Goal: Register for event/course

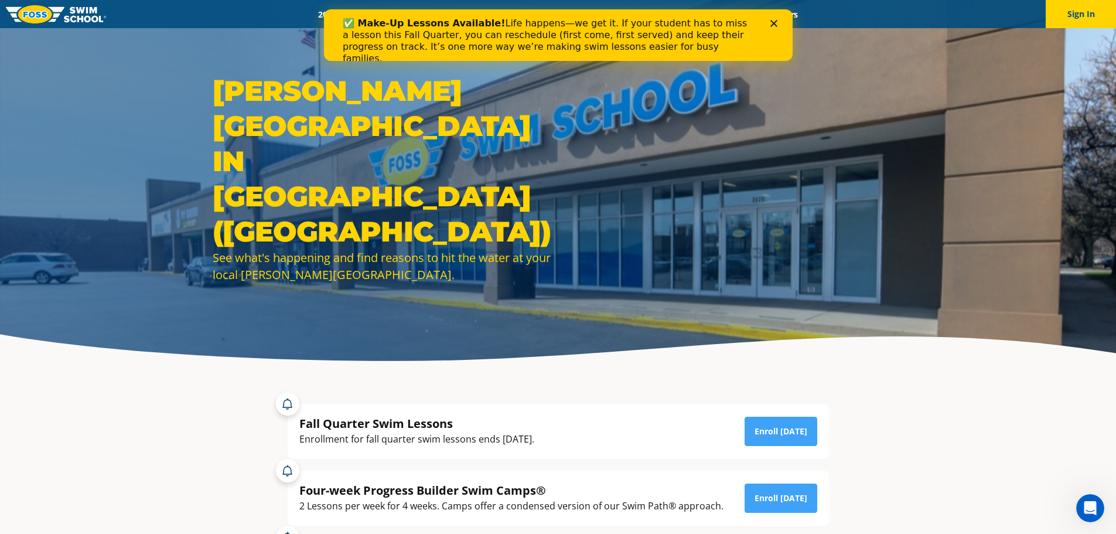
click at [773, 20] on icon "Close" at bounding box center [773, 23] width 7 height 7
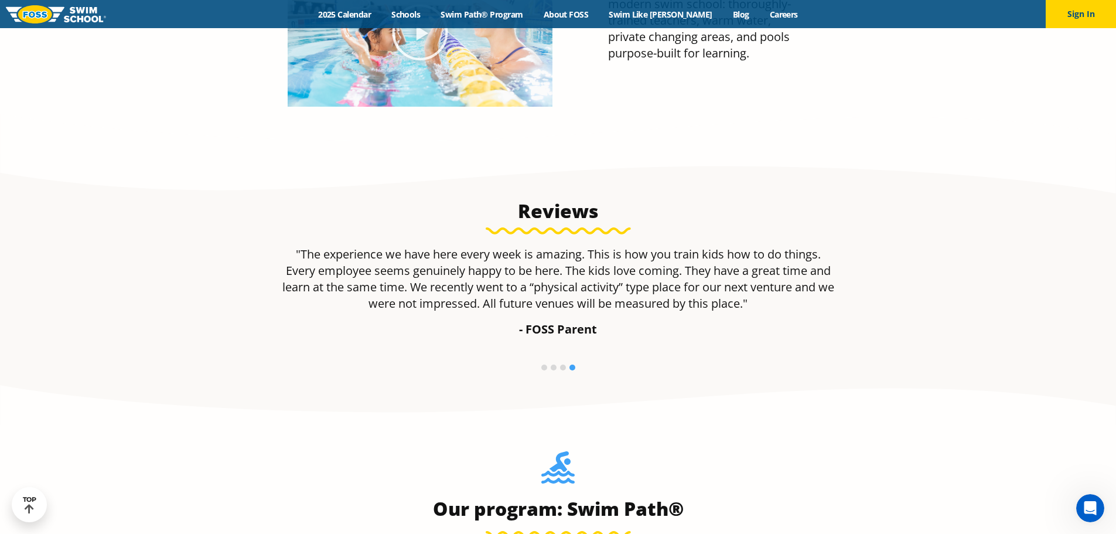
scroll to position [586, 0]
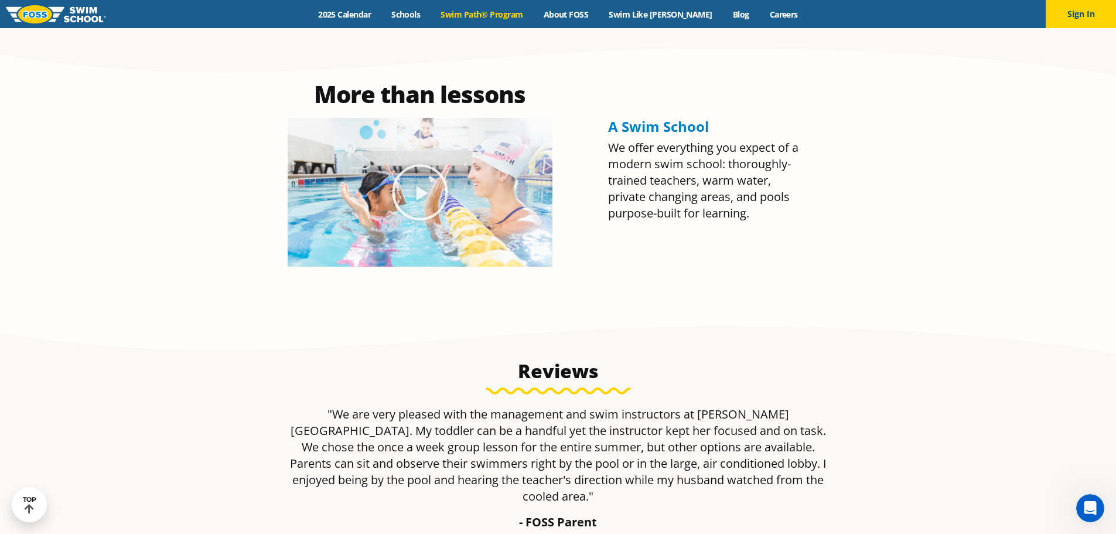
click at [500, 14] on link "Swim Path® Program" at bounding box center [482, 14] width 103 height 11
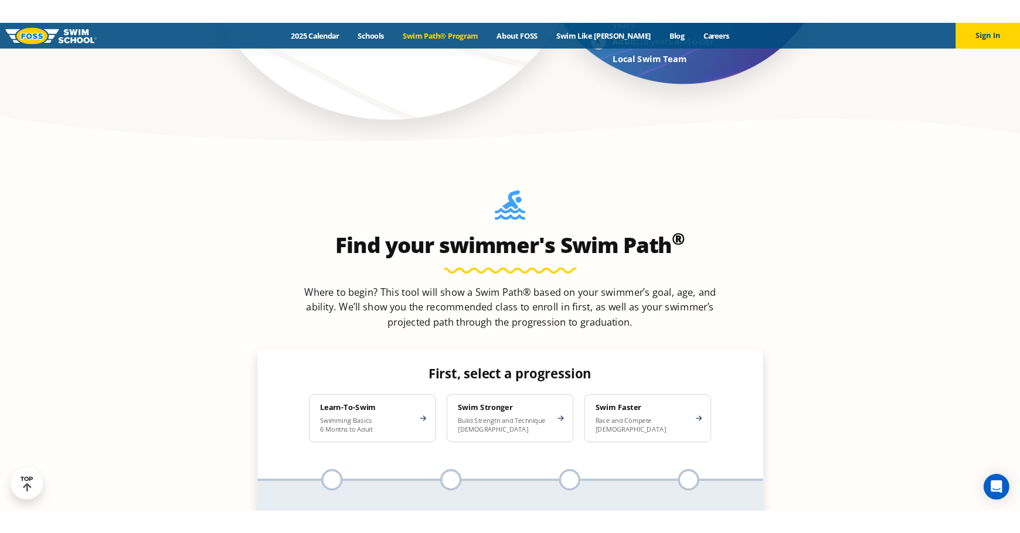
scroll to position [996, 0]
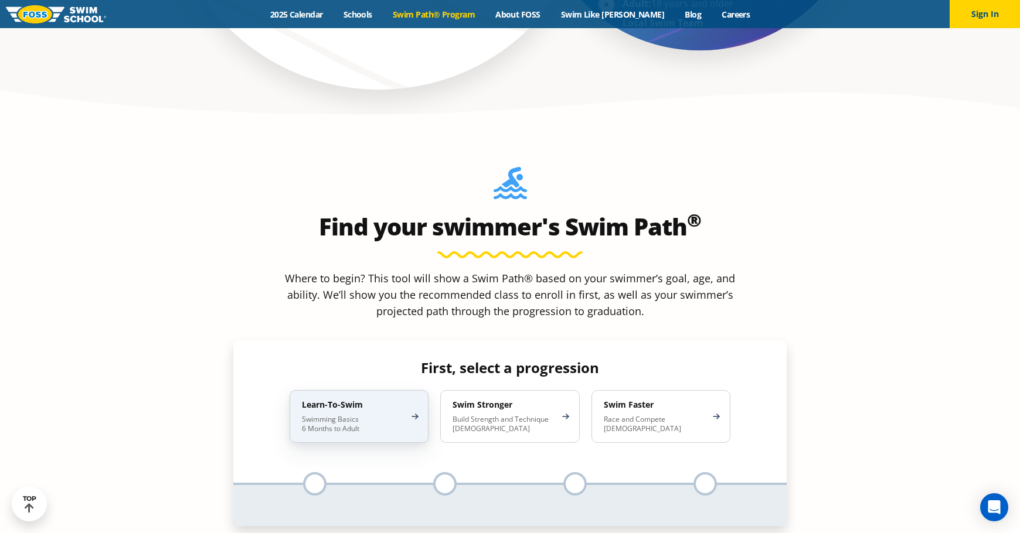
click at [388, 415] on p "Swimming Basics 6 Months to Adult" at bounding box center [353, 424] width 103 height 19
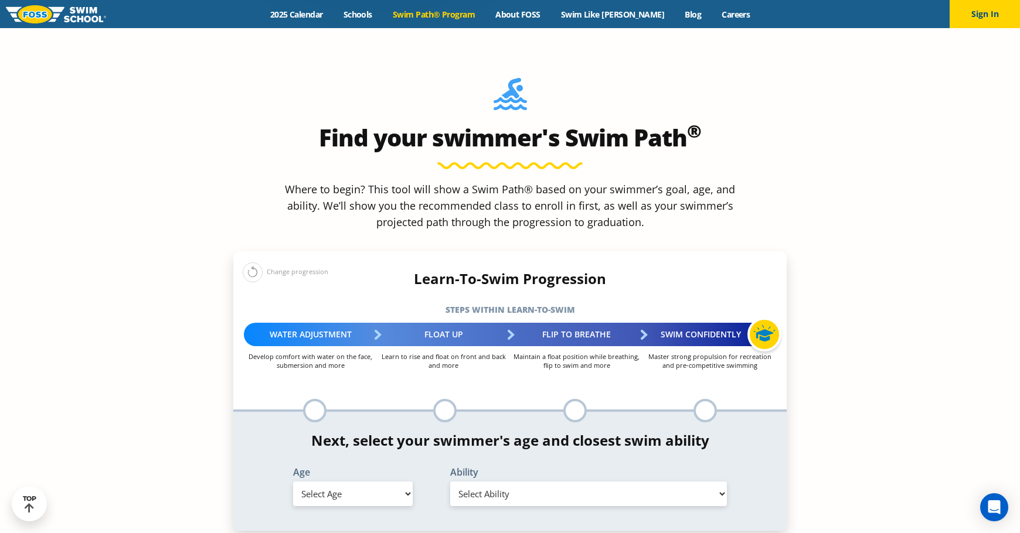
scroll to position [1113, 0]
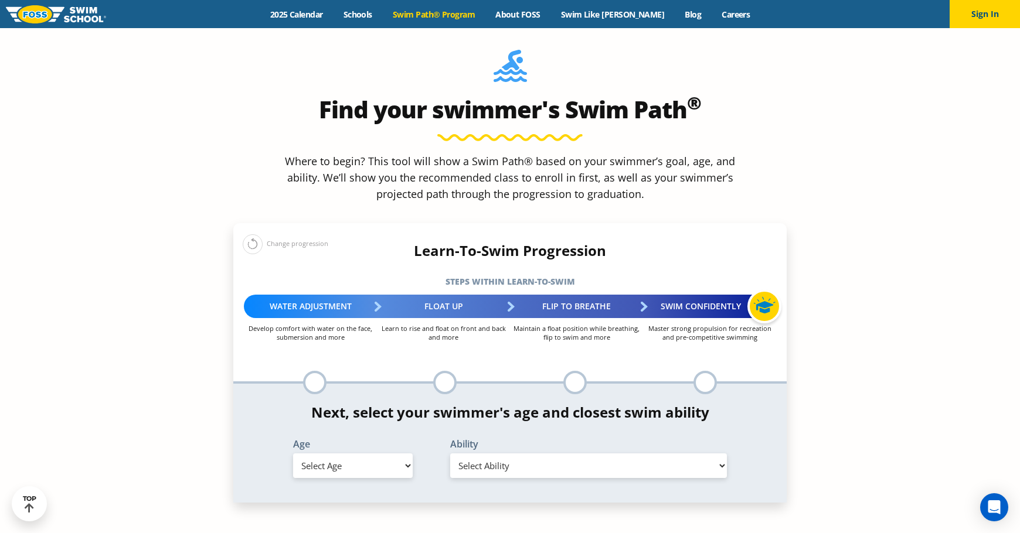
click at [367, 454] on select "Select Age [DEMOGRAPHIC_DATA] months - 1 year 1 year 2 years 3 years 4 years 5 …" at bounding box center [353, 466] width 120 height 25
select select "10-years-"
click at [293, 454] on select "Select Age [DEMOGRAPHIC_DATA] months - 1 year 1 year 2 years 3 years 4 years 5 …" at bounding box center [353, 466] width 120 height 25
click at [509, 454] on select "Select Ability First in-water experience When in the water, reliant on a life j…" at bounding box center [588, 466] width 277 height 25
select select "10-years--able-to-swim-front-crawl-40-ft-backstroke-40-ft-and-breaststroke-15-ft"
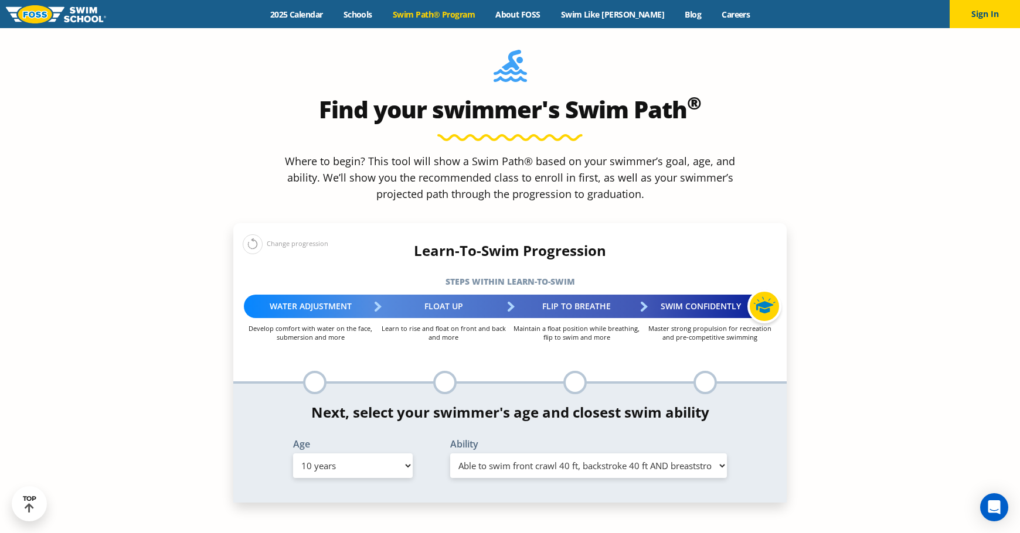
click at [450, 454] on select "Select Ability First in-water experience When in the water, reliant on a life j…" at bounding box center [588, 466] width 277 height 25
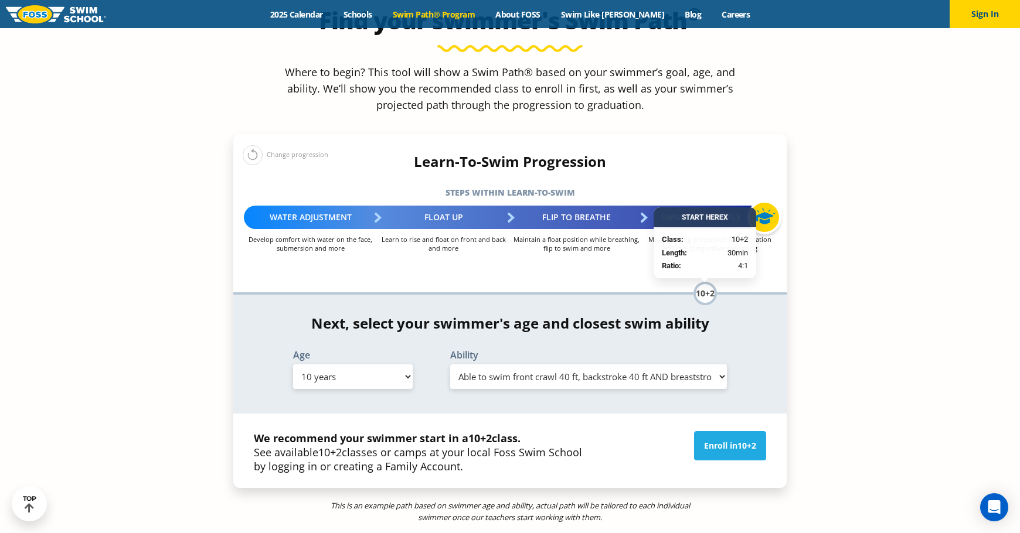
scroll to position [1230, 0]
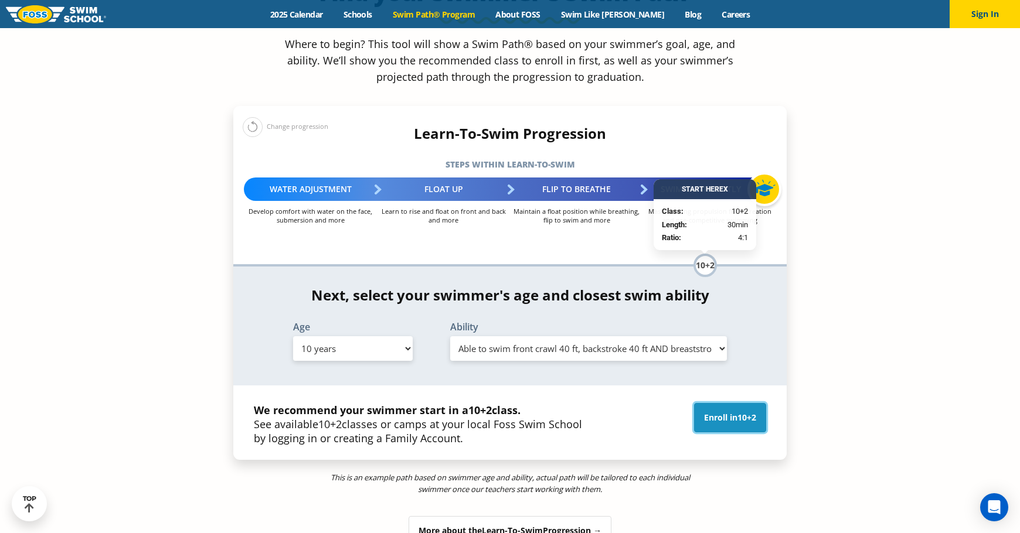
click at [725, 403] on link "Enroll in 10+2" at bounding box center [730, 417] width 72 height 29
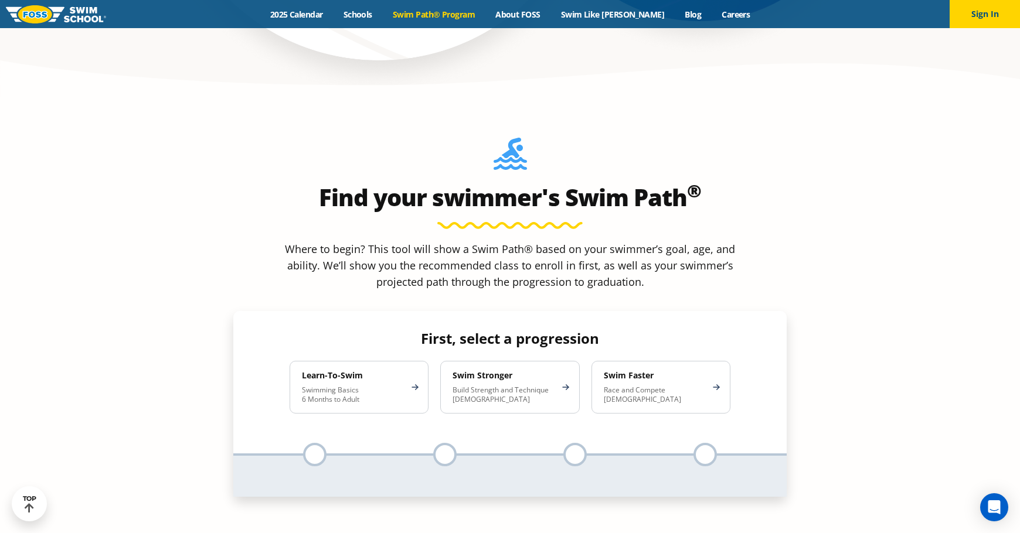
scroll to position [1055, 0]
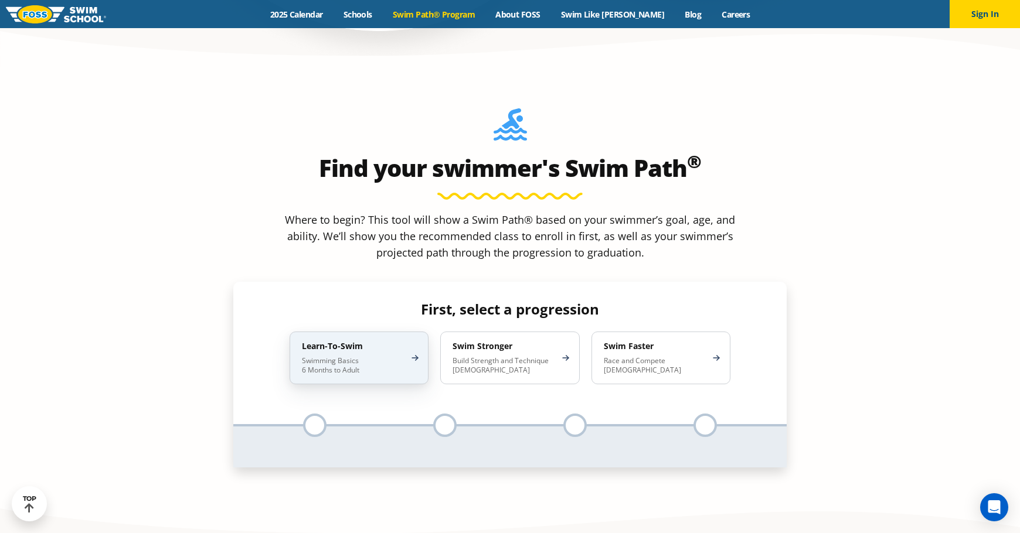
click at [370, 356] on p "Swimming Basics 6 Months to Adult" at bounding box center [353, 365] width 103 height 19
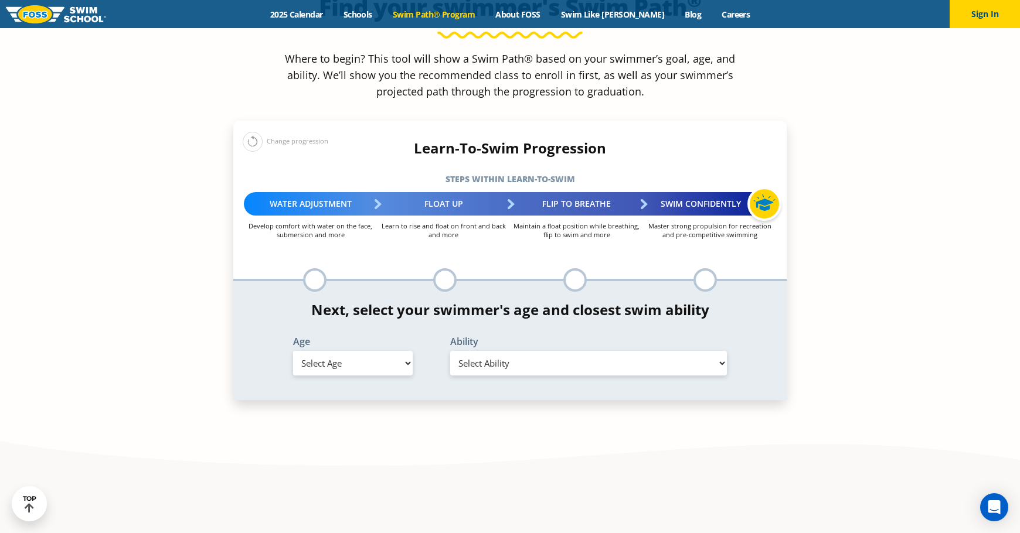
scroll to position [1230, 0]
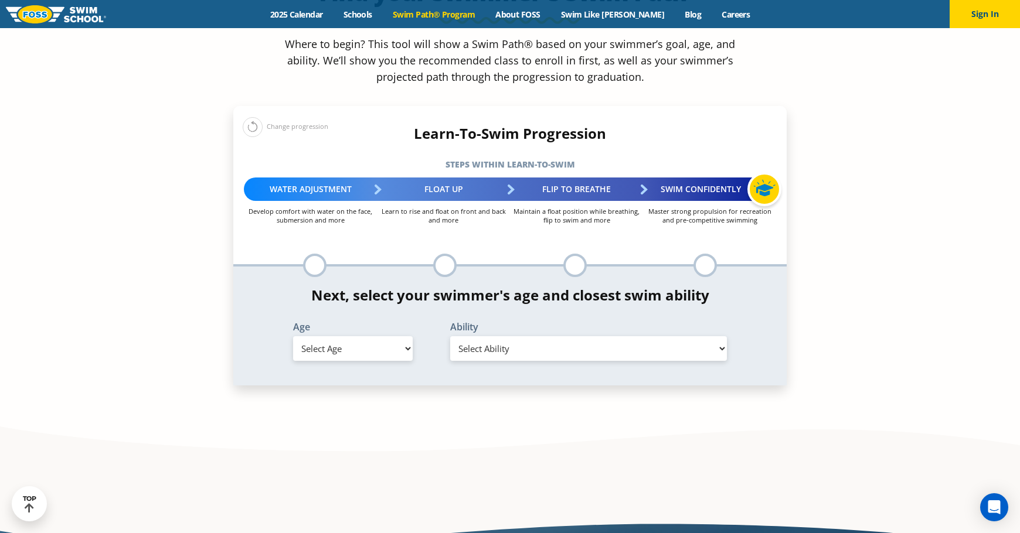
click at [318, 336] on select "Select Age [DEMOGRAPHIC_DATA] months - 1 year 1 year 2 years 3 years 4 years 5 …" at bounding box center [353, 348] width 120 height 25
select select "10-years-"
click at [293, 336] on select "Select Age [DEMOGRAPHIC_DATA] months - 1 year 1 year 2 years 3 years 4 years 5 …" at bounding box center [353, 348] width 120 height 25
click at [479, 336] on select "Select Ability First in-water experience When in the water, reliant on a life j…" at bounding box center [588, 348] width 277 height 25
select select "10-years--able-to-swim-front-crawl-40-ft-backstroke-40-ft-and-breaststroke-15-ft"
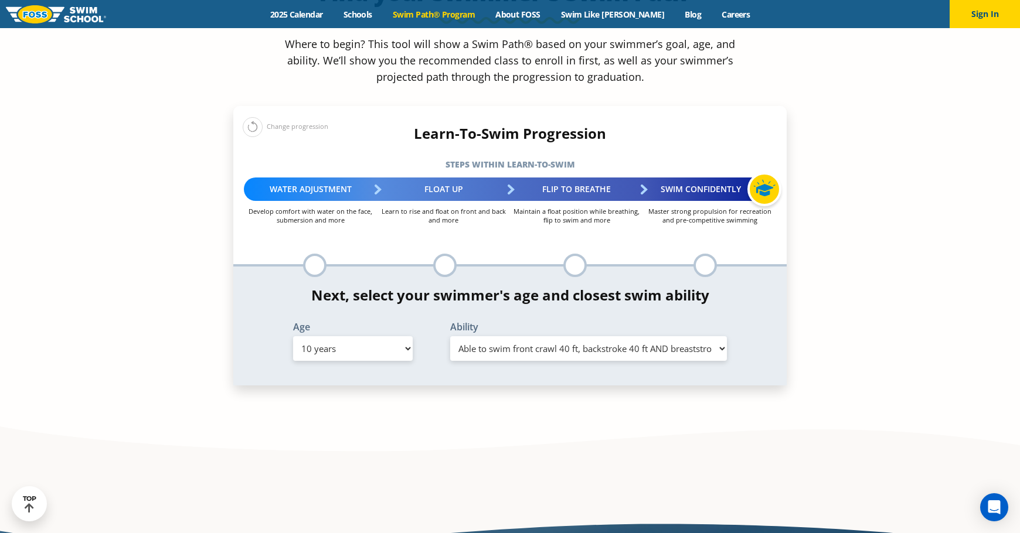
click at [450, 336] on select "Select Ability First in-water experience When in the water, reliant on a life j…" at bounding box center [588, 348] width 277 height 25
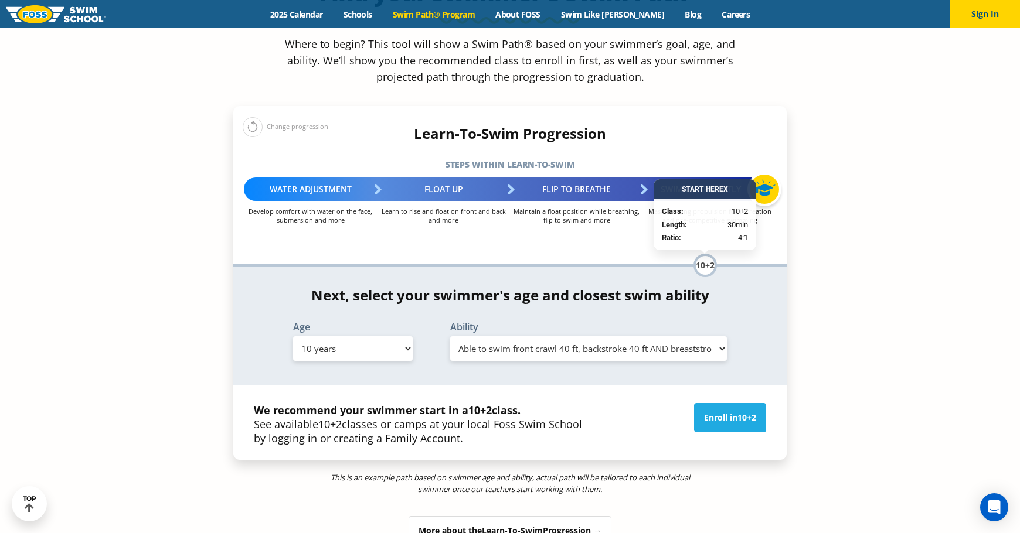
click at [510, 525] on span "Learn-To-Swim" at bounding box center [512, 530] width 61 height 11
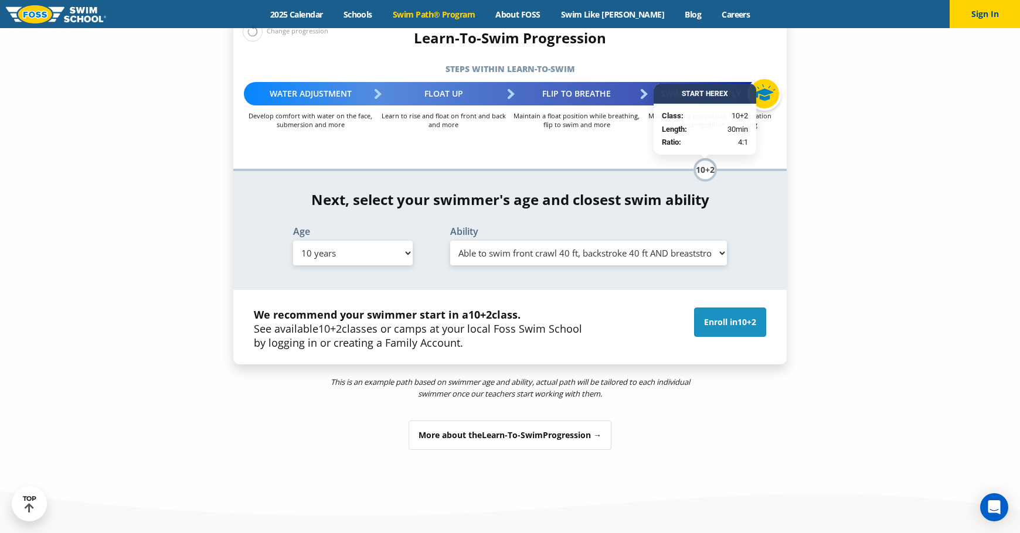
scroll to position [1253, 0]
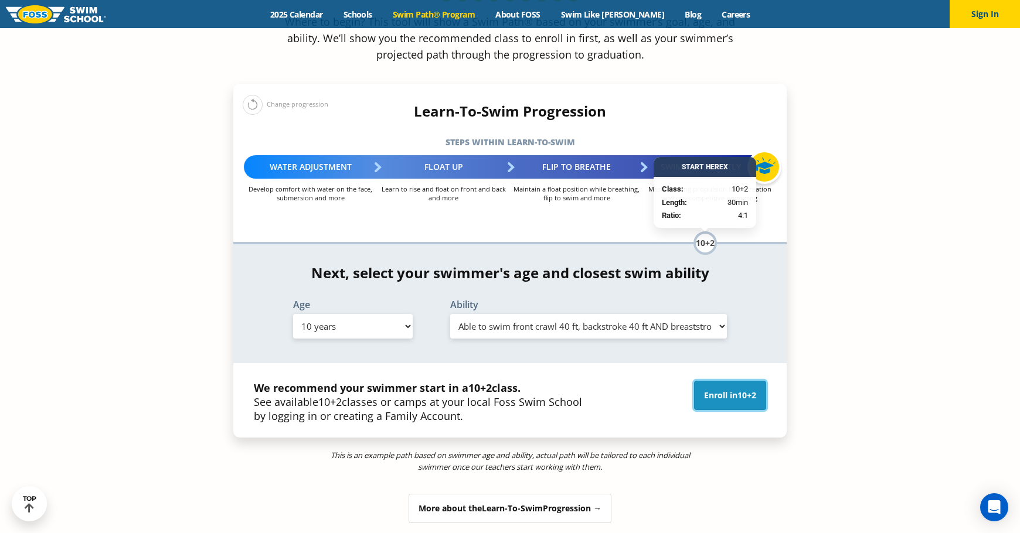
click at [735, 381] on link "Enroll in 10+2" at bounding box center [730, 395] width 72 height 29
